Goal: Task Accomplishment & Management: Manage account settings

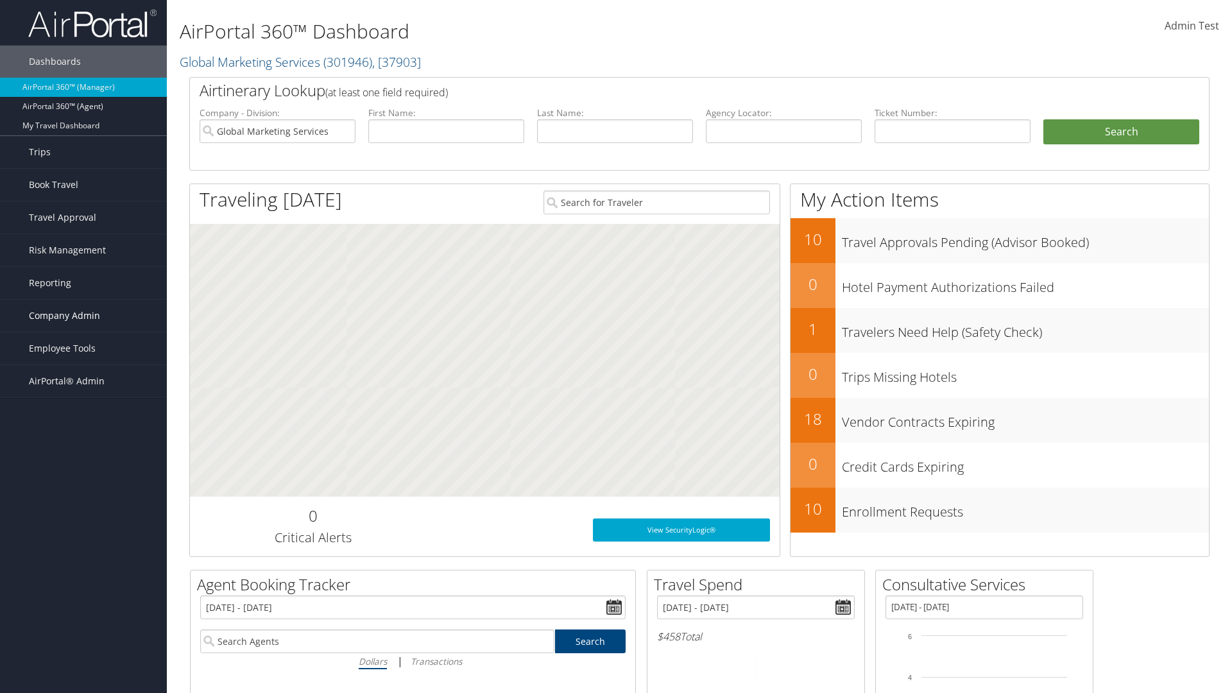
click at [83, 316] on span "Company Admin" at bounding box center [64, 316] width 71 height 32
click at [83, 544] on link "Report Settings" at bounding box center [83, 553] width 167 height 19
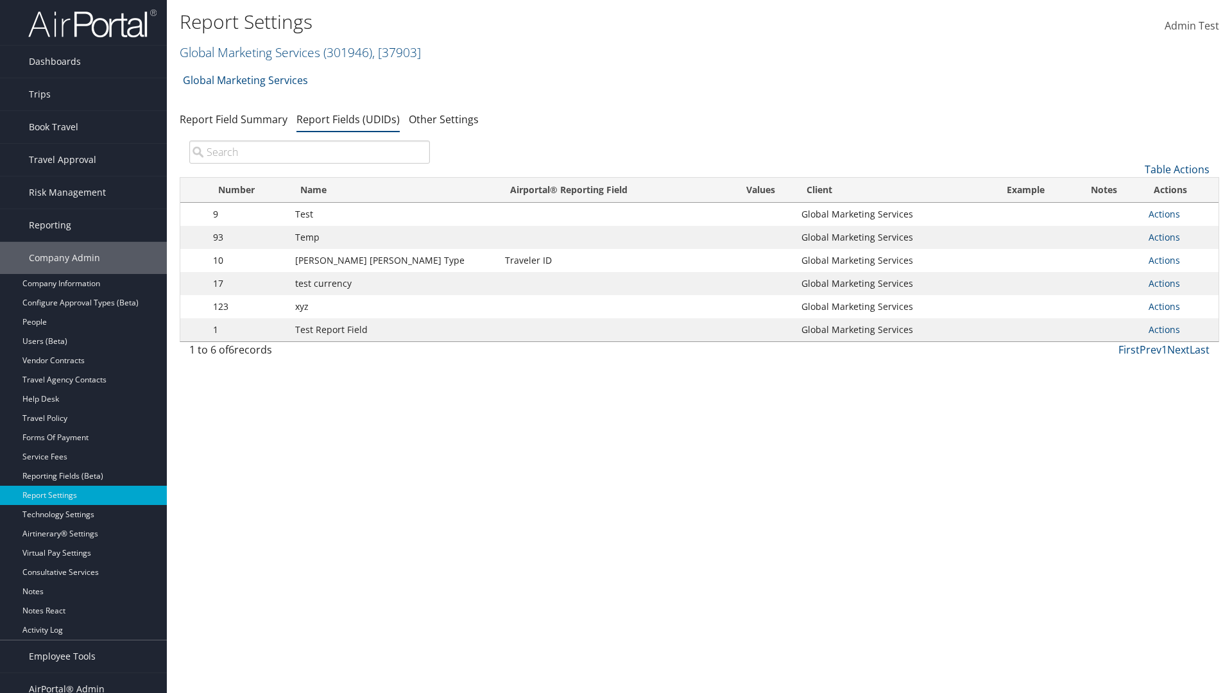
click at [309, 152] on input "search" at bounding box center [309, 152] width 241 height 23
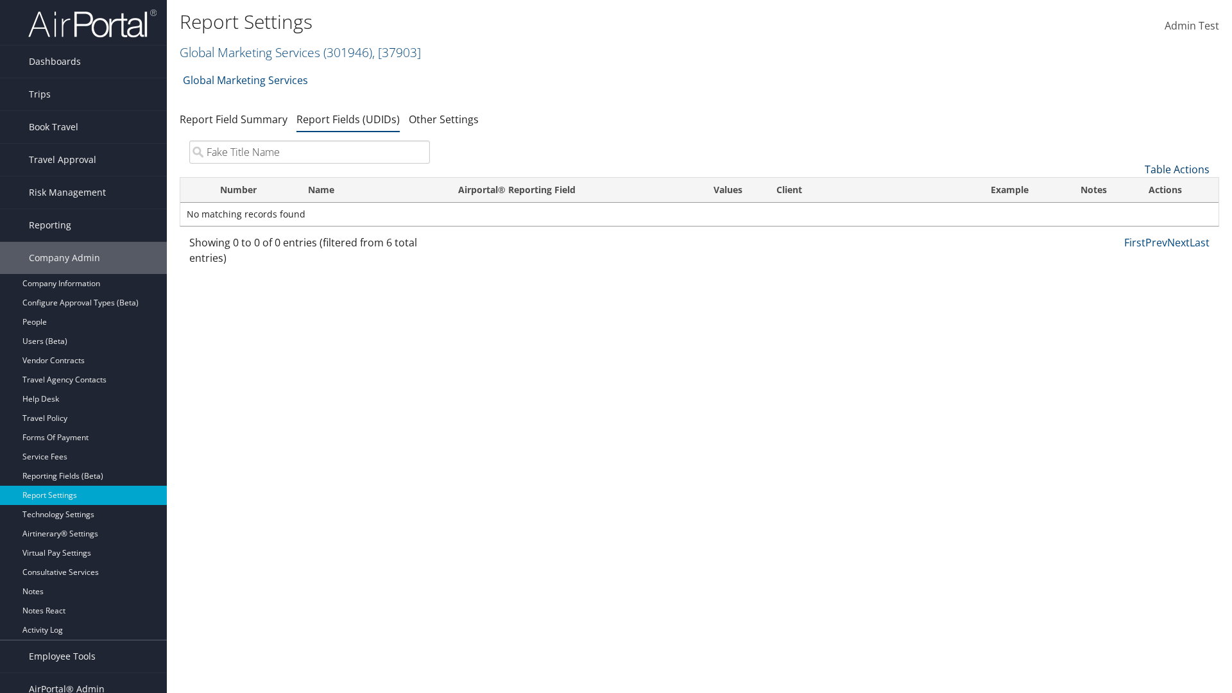
type input "Fake Title Name"
click at [1177, 169] on link "Table Actions" at bounding box center [1177, 169] width 65 height 14
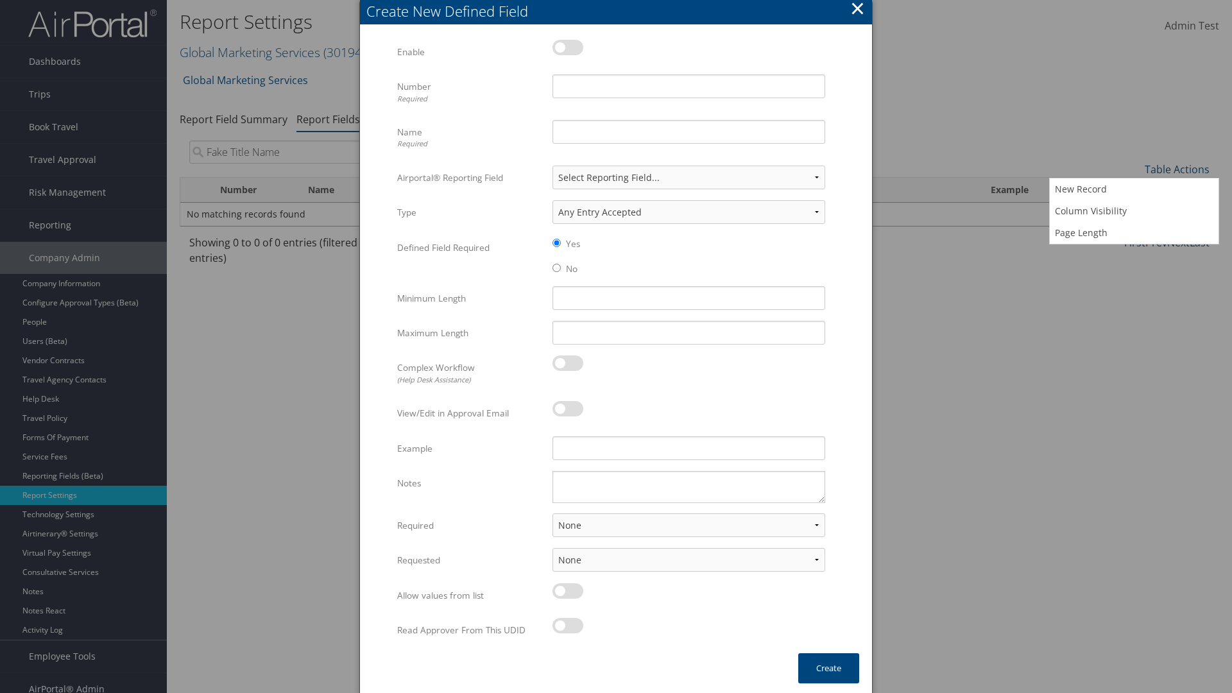
click at [568, 47] on label at bounding box center [568, 47] width 31 height 15
click at [567, 47] on input "checkbox" at bounding box center [563, 50] width 8 height 8
checkbox input "true"
click at [689, 132] on input "Name Required" at bounding box center [689, 132] width 273 height 24
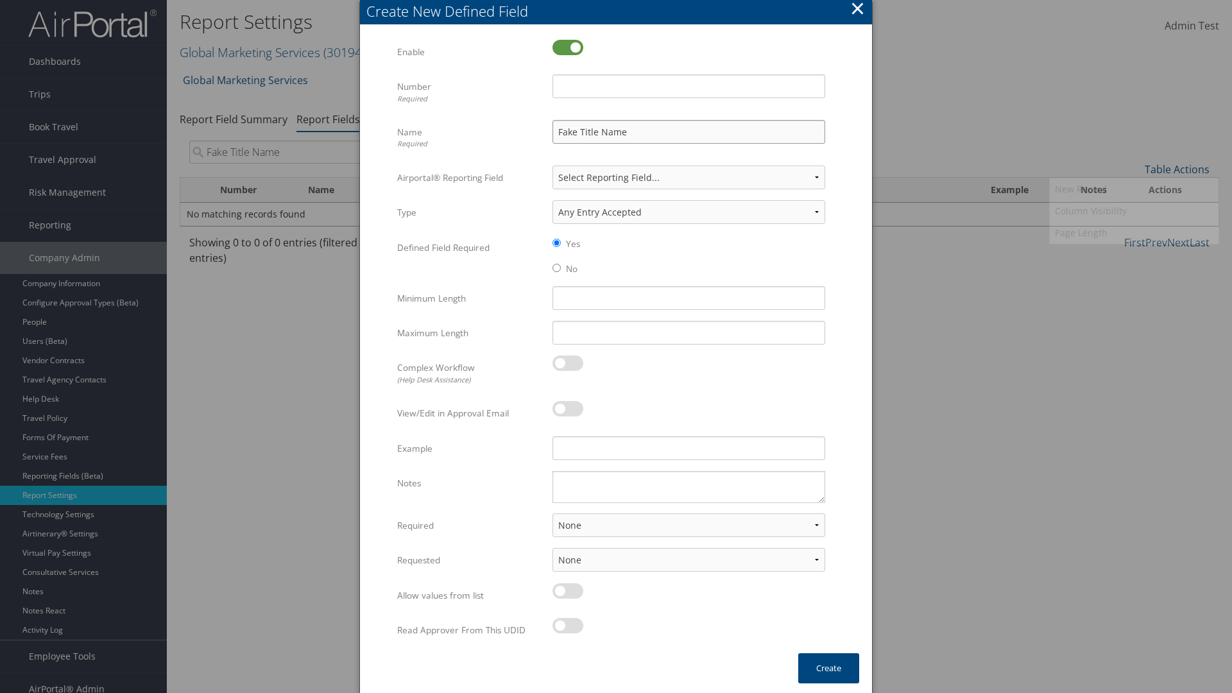
type input "Fake Title Name"
click at [689, 86] on input "Number Required" at bounding box center [689, 86] width 273 height 24
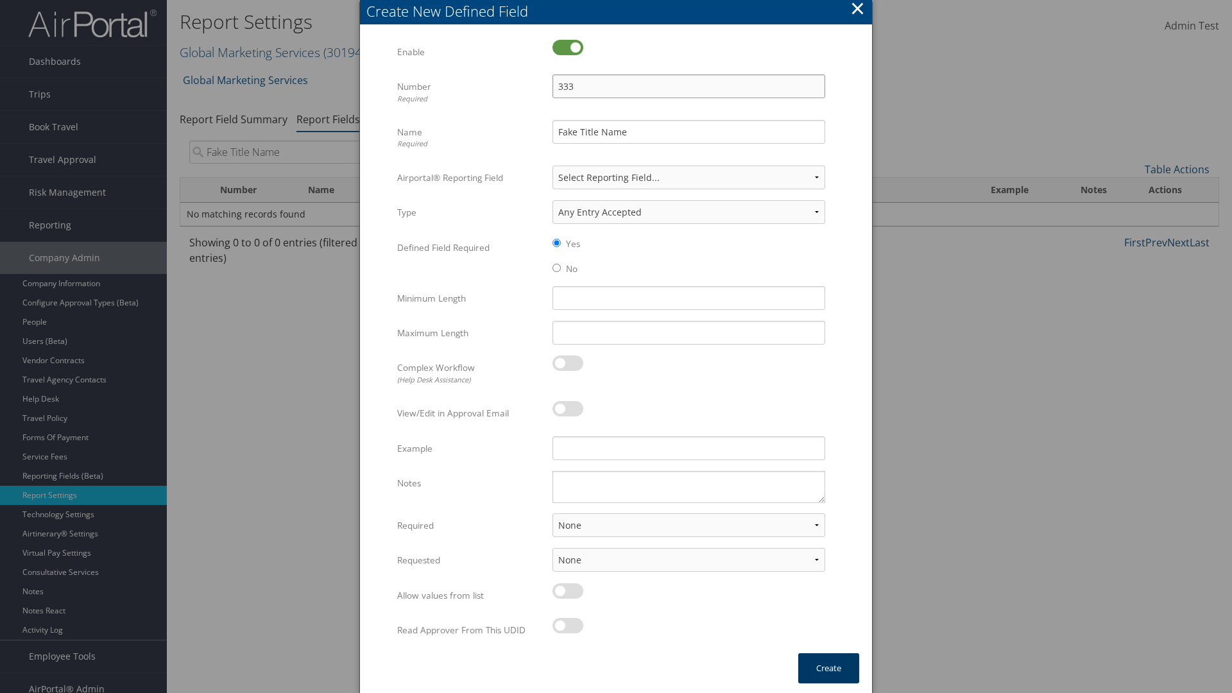
type input "333"
click at [828, 668] on button "Create" at bounding box center [828, 668] width 61 height 30
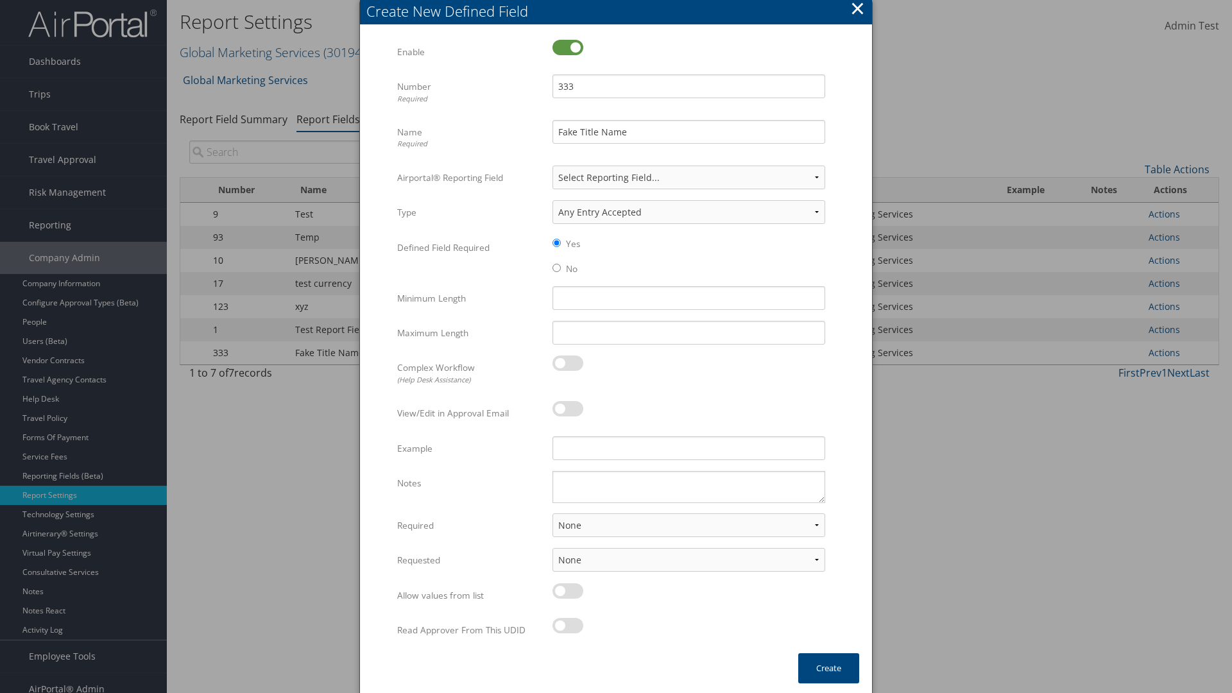
click at [309, 152] on input "search" at bounding box center [309, 152] width 241 height 23
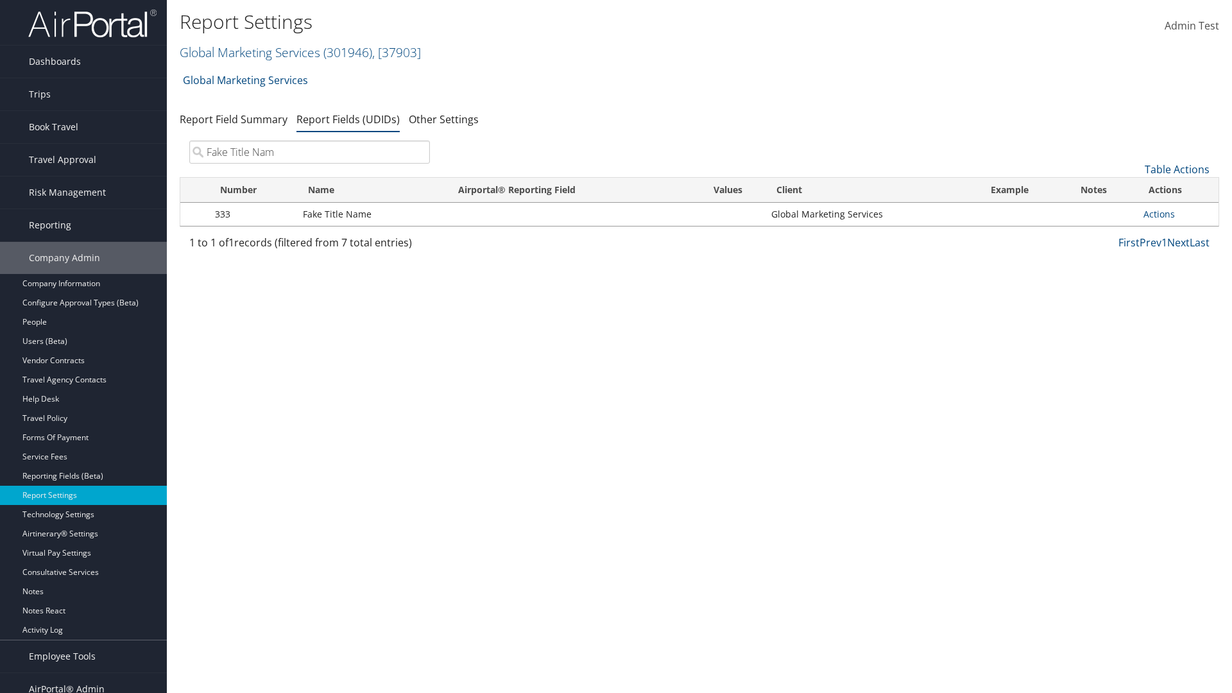
type input "Fake Title Name"
click at [309, 152] on input "search" at bounding box center [309, 152] width 241 height 23
type input "333"
click at [1159, 214] on link "Actions" at bounding box center [1159, 214] width 31 height 12
click at [1108, 277] on link "Edit" at bounding box center [1108, 277] width 127 height 22
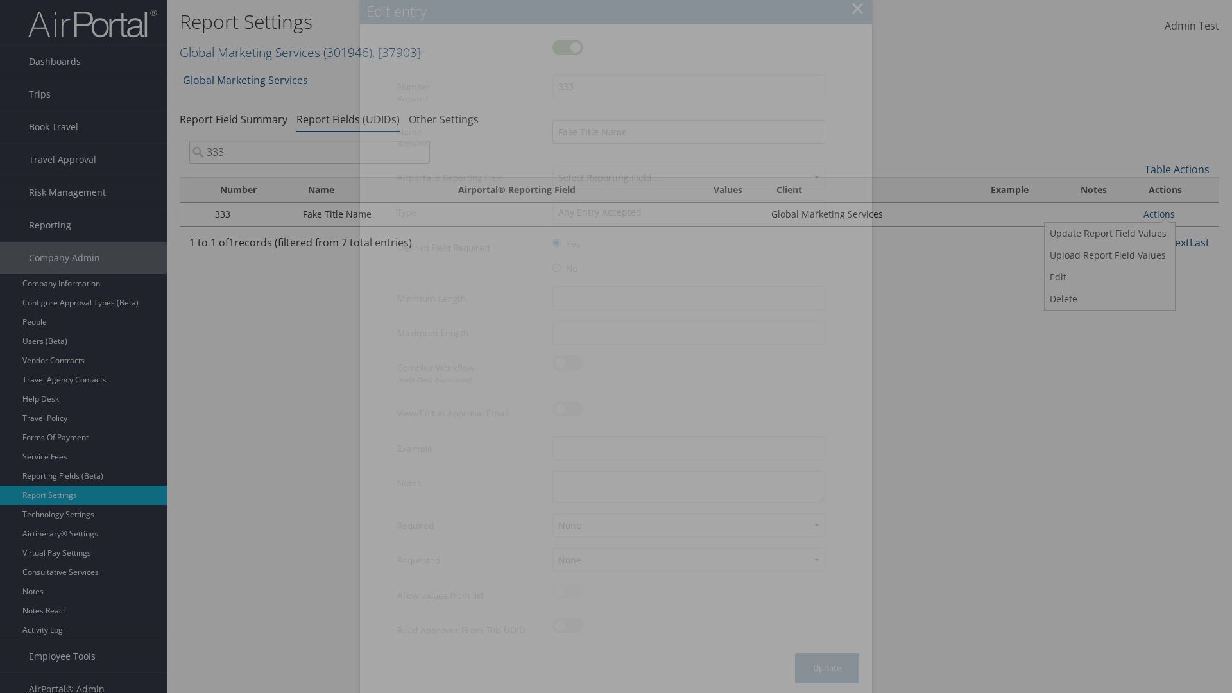
click at [689, 132] on input "Fake Title Name" at bounding box center [689, 132] width 273 height 24
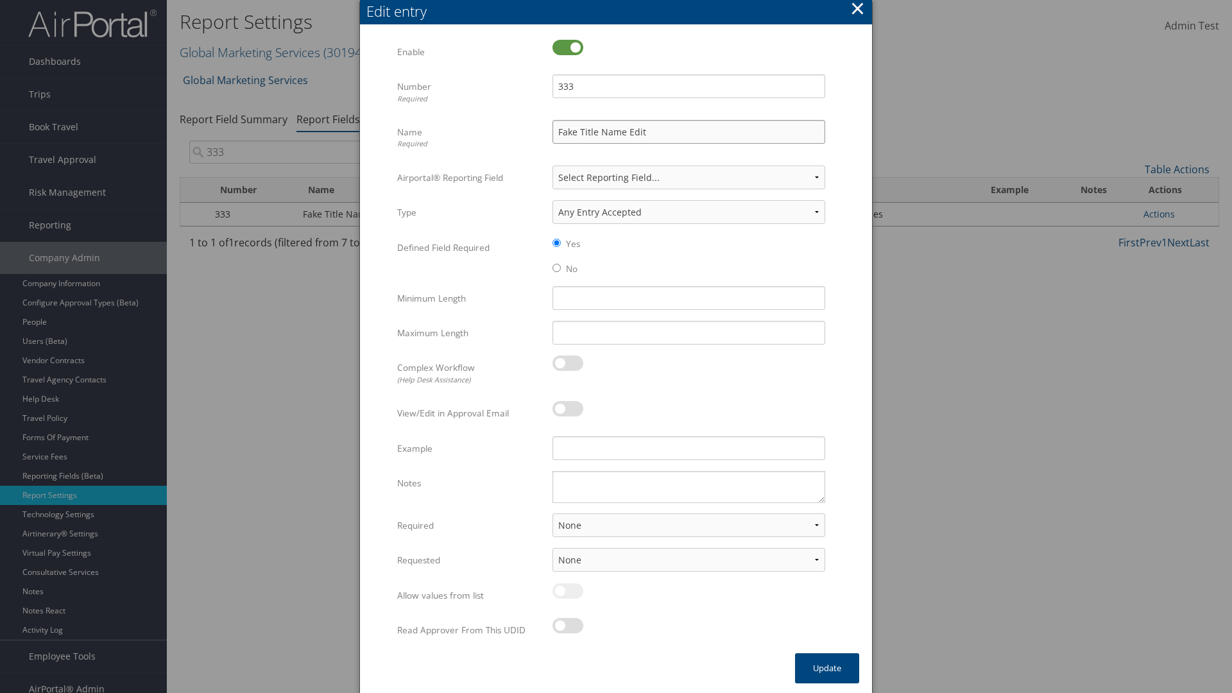
type input "Fake Title Name Edit"
click at [689, 86] on input "333" at bounding box center [689, 86] width 273 height 24
type input "3334"
click at [827, 668] on button "Update" at bounding box center [827, 668] width 64 height 30
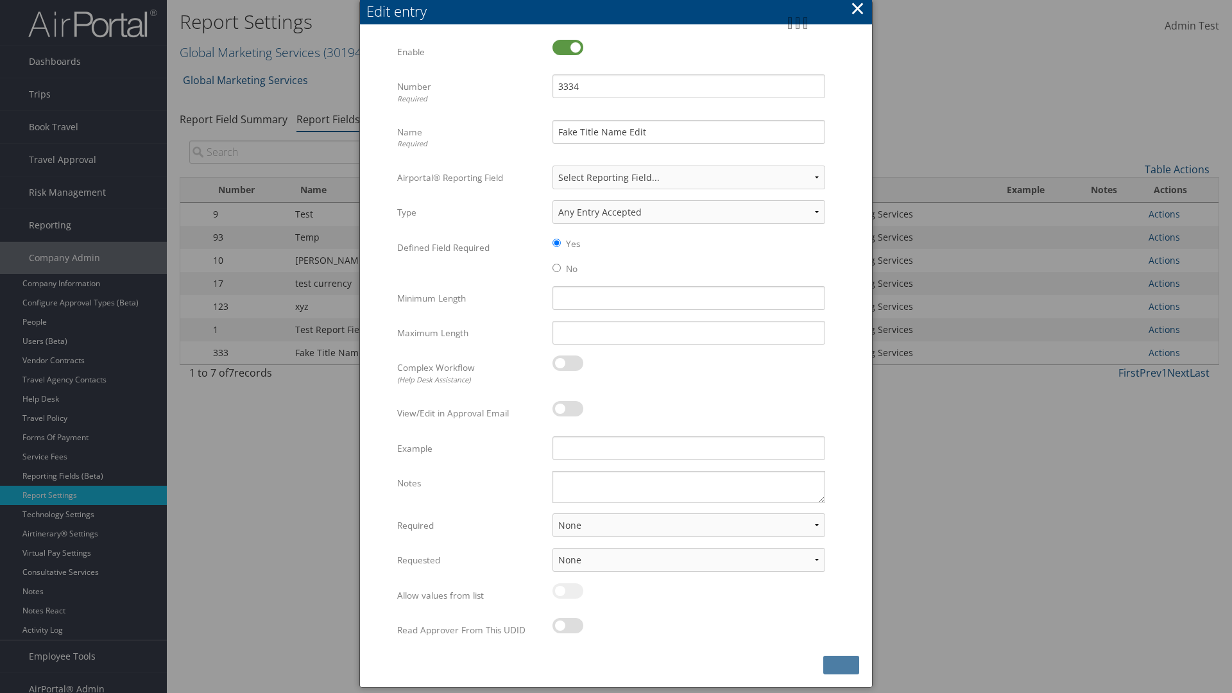
scroll to position [13, 0]
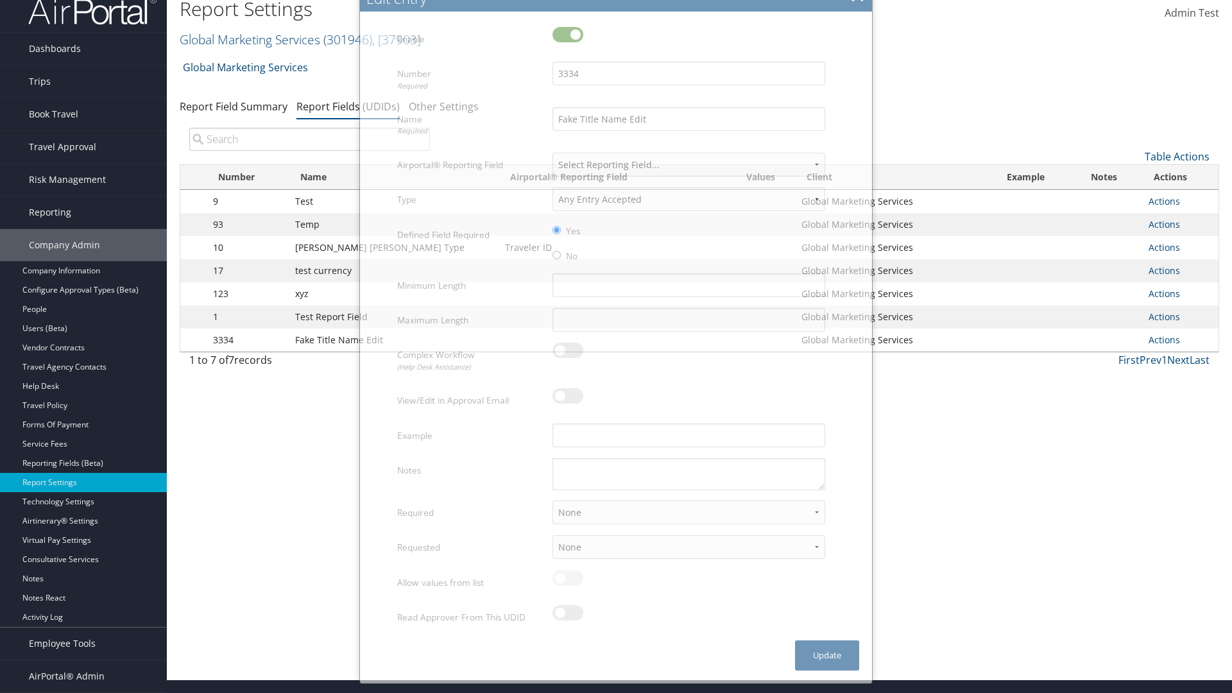
click at [309, 151] on input "search" at bounding box center [309, 139] width 241 height 23
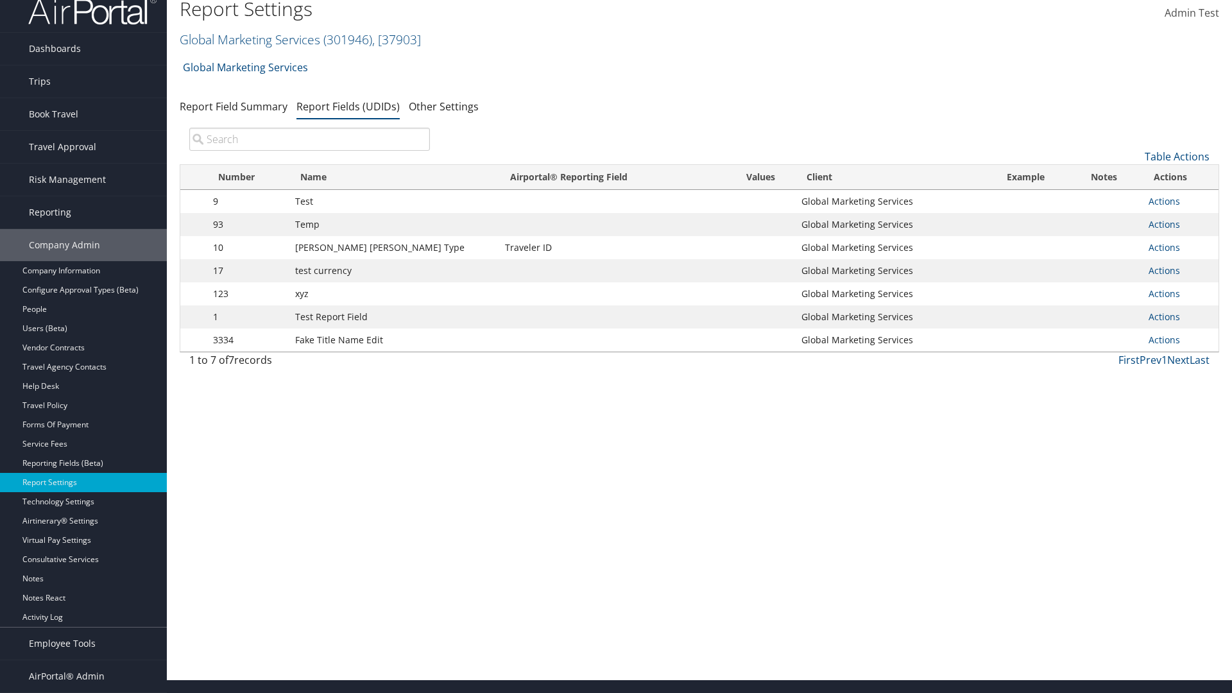
scroll to position [0, 0]
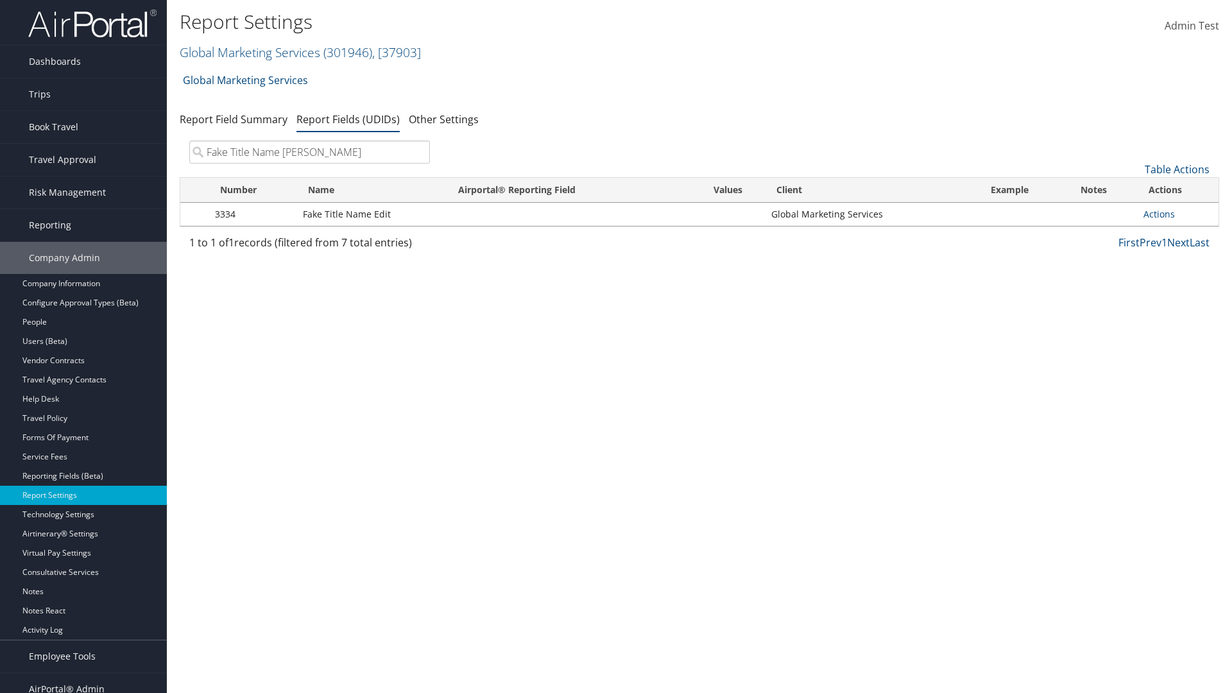
type input "Fake Title Name Edit"
click at [309, 152] on input "search" at bounding box center [309, 152] width 241 height 23
type input "3334"
click at [1159, 214] on link "Actions" at bounding box center [1159, 214] width 31 height 12
click at [1108, 255] on link "Upload Report Field Values" at bounding box center [1108, 255] width 127 height 22
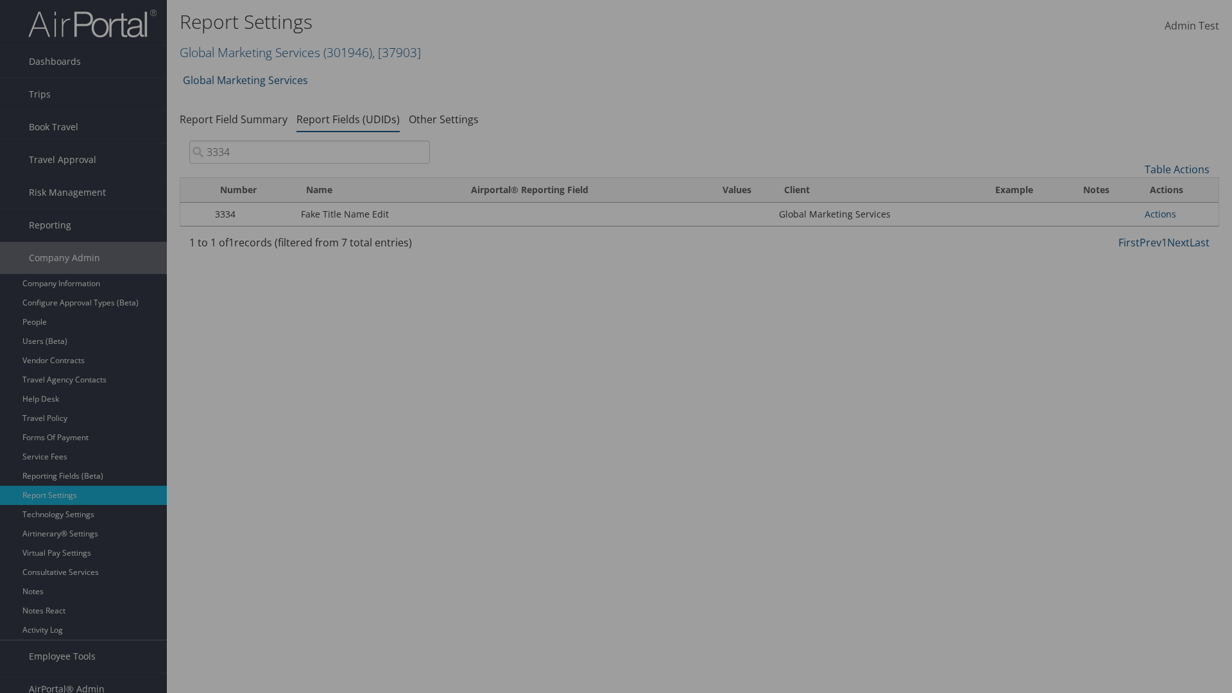
click at [0, 0] on link "Get Template" at bounding box center [0, 0] width 0 height 0
type input "C:\fakepath\udidValues.csv"
click at [0, 0] on button "Add Values" at bounding box center [0, 0] width 0 height 0
